Goal: Task Accomplishment & Management: Manage account settings

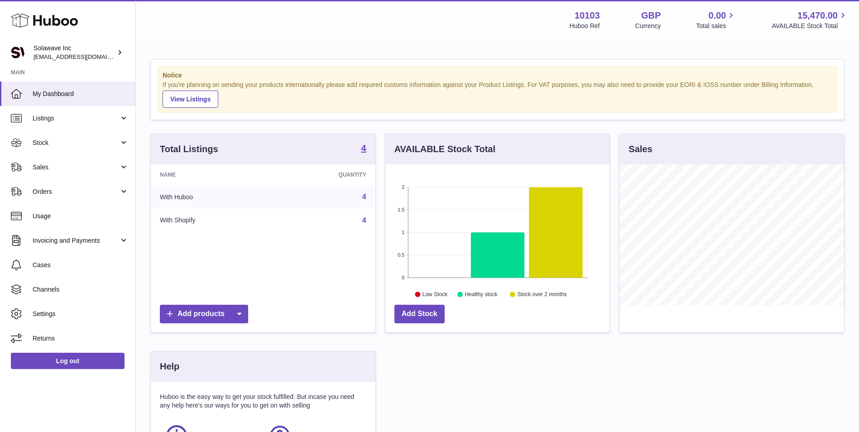
scroll to position [141, 226]
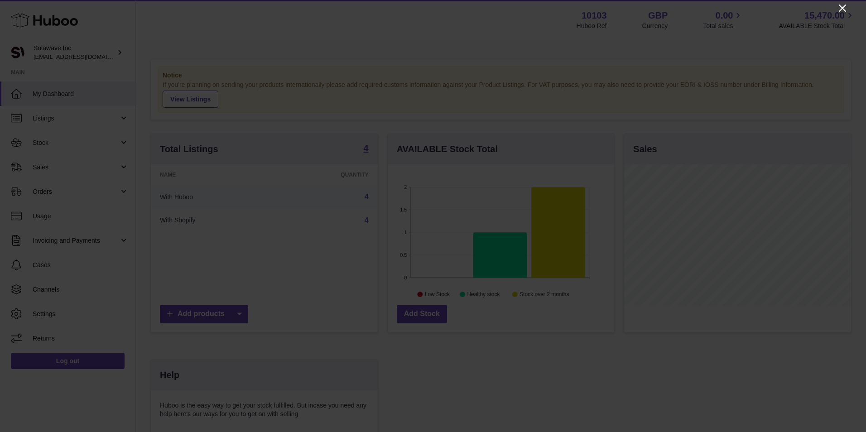
click at [842, 8] on icon "Close" at bounding box center [842, 8] width 7 height 7
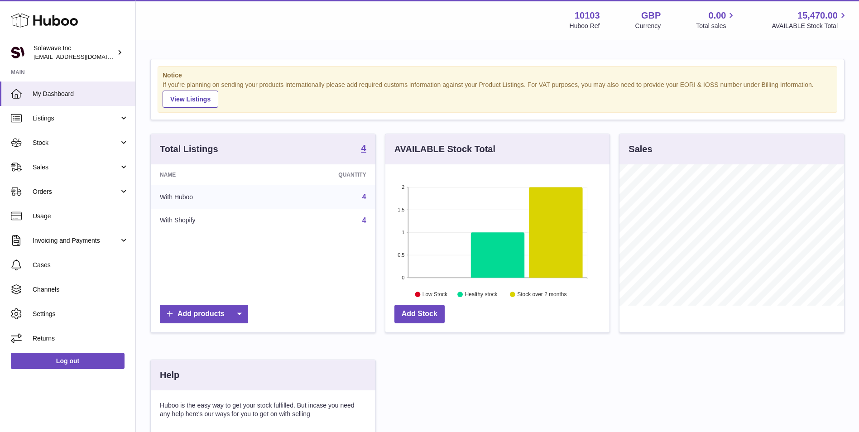
scroll to position [452818, 452735]
click at [43, 140] on span "Stock" at bounding box center [76, 143] width 87 height 9
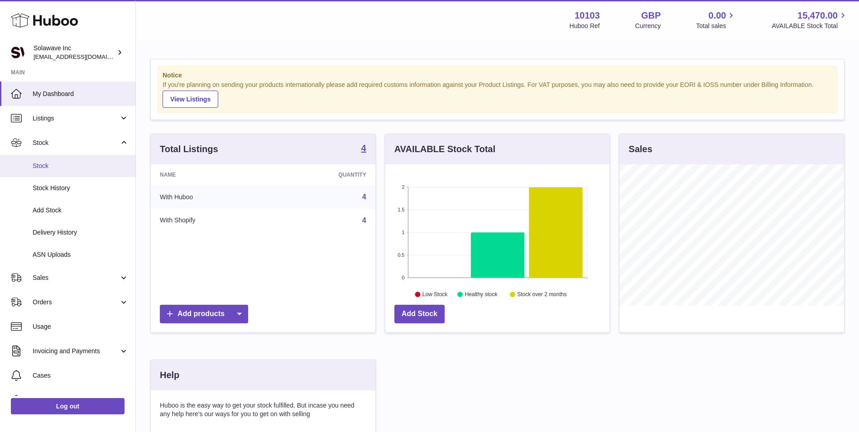
click at [50, 162] on span "Stock" at bounding box center [81, 166] width 96 height 9
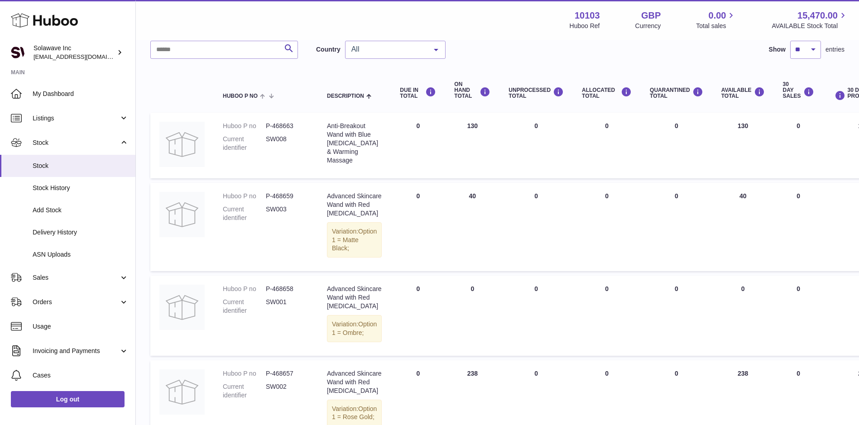
scroll to position [67, 0]
drag, startPoint x: 327, startPoint y: 208, endPoint x: 354, endPoint y: 241, distance: 42.8
click at [354, 219] on div "Advanced Skincare Wand with Red [MEDICAL_DATA]" at bounding box center [354, 206] width 55 height 26
copy div "Advanced Skincare Wand with Red [MEDICAL_DATA]"
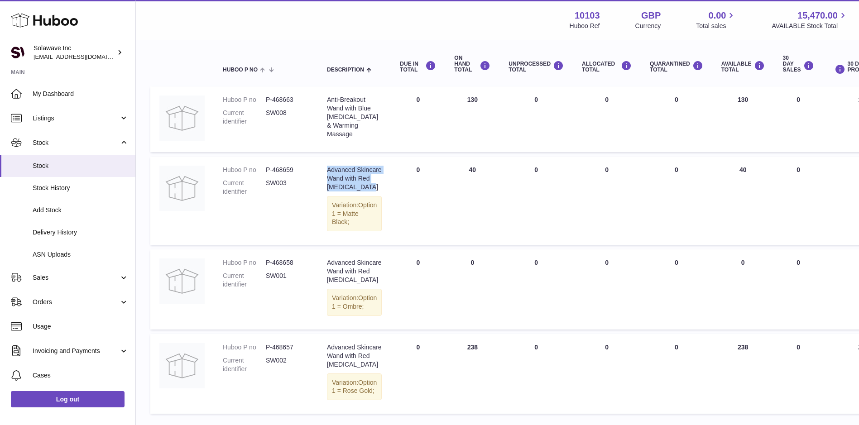
scroll to position [0, 0]
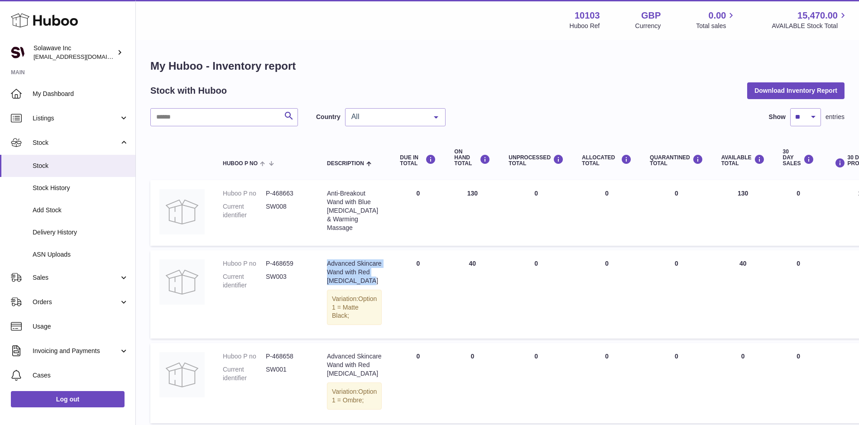
click at [376, 272] on td "Description Advanced Skincare Wand with Red [MEDICAL_DATA] Variation: Option 1 …" at bounding box center [354, 294] width 73 height 88
